Goal: Information Seeking & Learning: Find specific fact

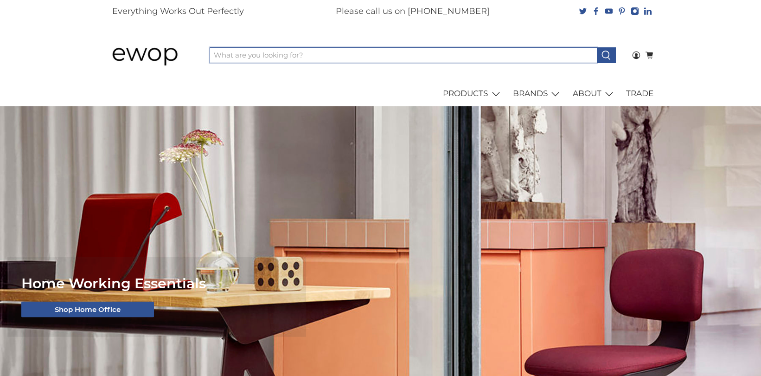
click at [314, 60] on input "What are you looking for?" at bounding box center [404, 55] width 388 height 16
paste input "[PERSON_NAME] CU FH38 Windsor Chair Cushion"
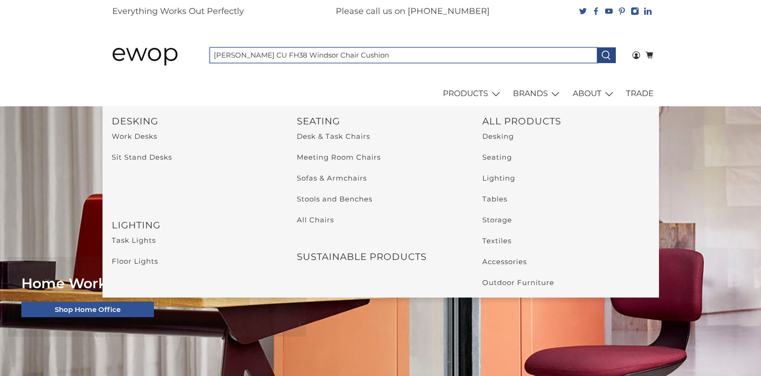
type input "[PERSON_NAME] CU FH38 Windsor Chair Cushion"
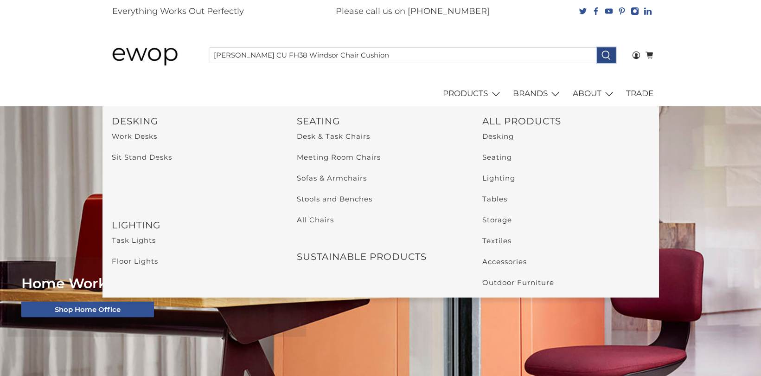
click at [605, 57] on icon at bounding box center [606, 55] width 11 height 11
